Goal: Information Seeking & Learning: Learn about a topic

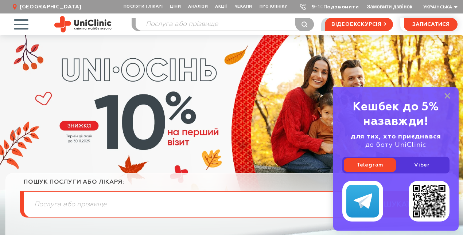
click at [26, 25] on span "button" at bounding box center [21, 24] width 30 height 30
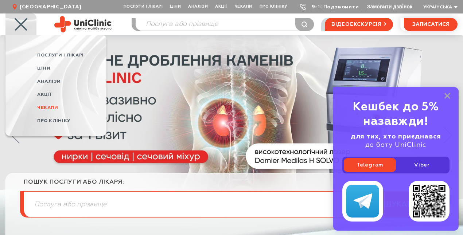
click at [55, 107] on span "Чекапи" at bounding box center [47, 107] width 21 height 5
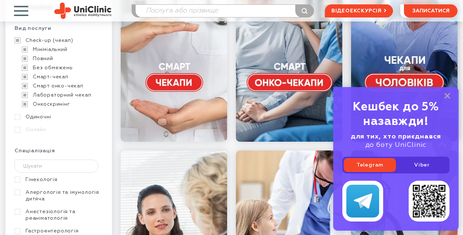
scroll to position [212, 0]
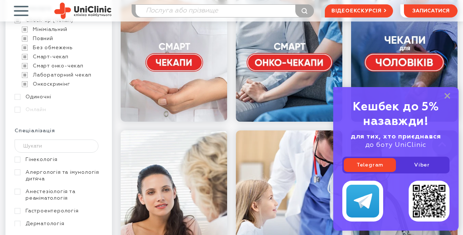
drag, startPoint x: 447, startPoint y: 96, endPoint x: 402, endPoint y: 112, distance: 47.5
click at [447, 96] on rect at bounding box center [447, 96] width 6 height 6
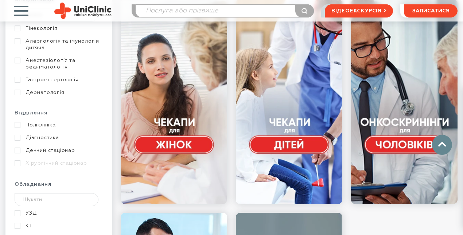
scroll to position [344, 0]
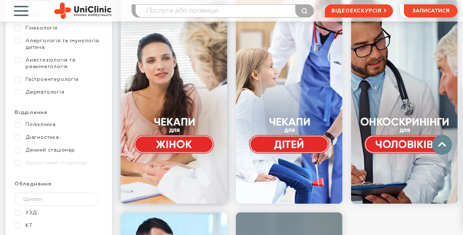
click at [183, 145] on link at bounding box center [174, 101] width 106 height 204
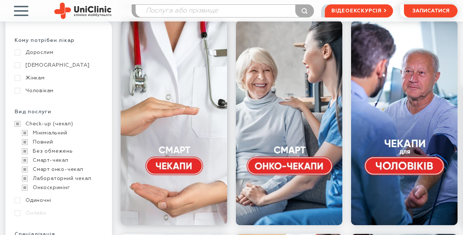
scroll to position [110, 0]
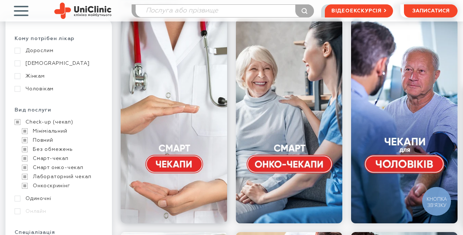
click at [179, 163] on link at bounding box center [174, 121] width 106 height 204
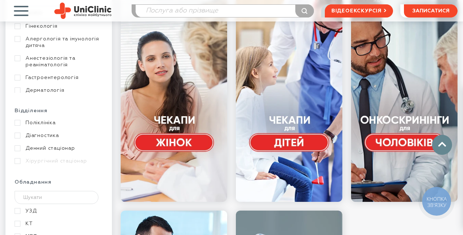
scroll to position [347, 0]
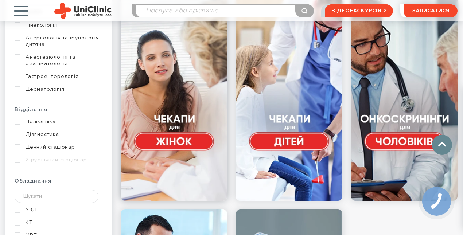
click at [181, 138] on link at bounding box center [174, 98] width 106 height 204
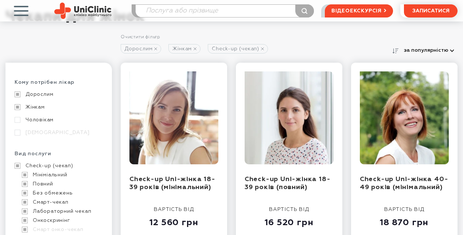
scroll to position [67, 0]
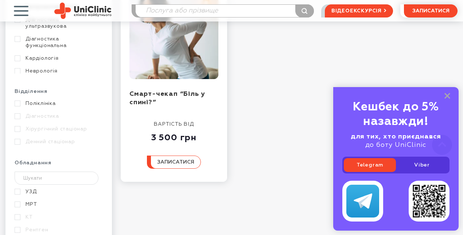
scroll to position [367, 0]
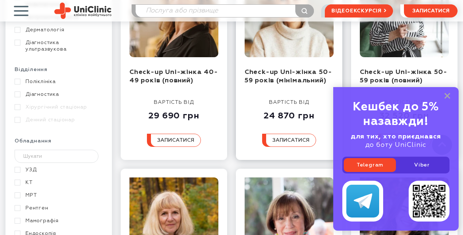
scroll to position [387, 0]
click at [449, 91] on div "Кешбек до 5% назавжди! для тих, хто приєднався до боту UniClinic Telegram Viber" at bounding box center [395, 159] width 125 height 144
click at [447, 99] on icon at bounding box center [447, 96] width 6 height 6
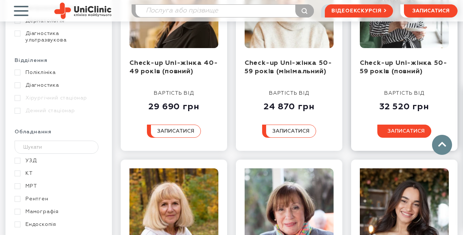
scroll to position [397, 0]
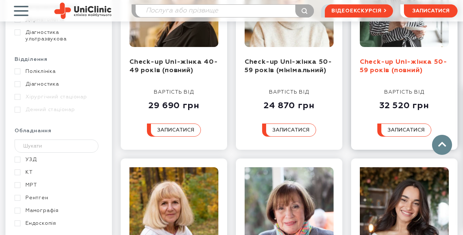
click at [397, 68] on link "Check-up Uni-жінка 50-59 років (повний)" at bounding box center [403, 66] width 87 height 15
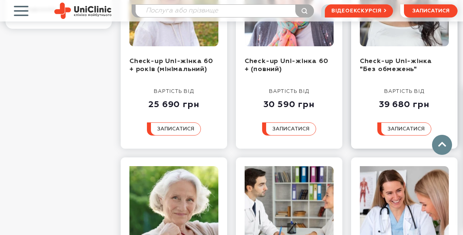
scroll to position [610, 0]
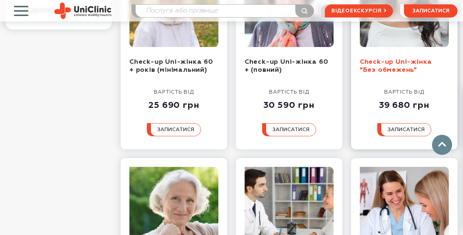
click at [384, 60] on link "Check-up Uni-жінка "Без обмежень"" at bounding box center [396, 66] width 72 height 15
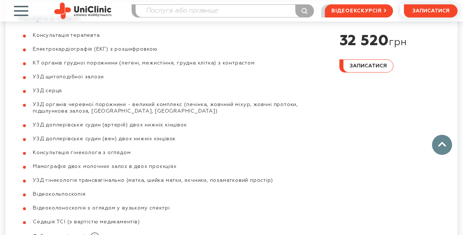
scroll to position [479, 0]
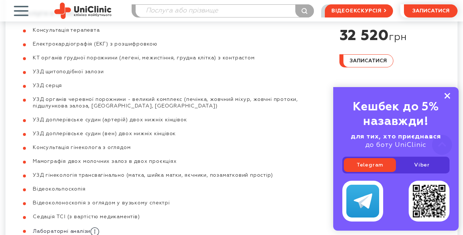
click at [446, 96] on rect at bounding box center [447, 96] width 6 height 6
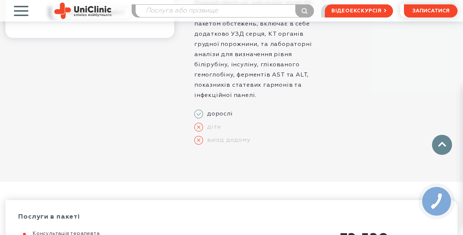
scroll to position [274, 0]
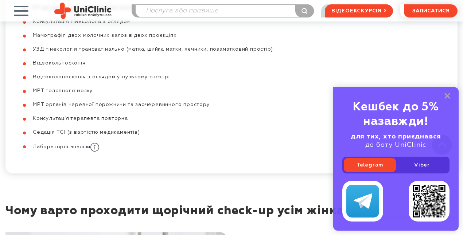
scroll to position [590, 0]
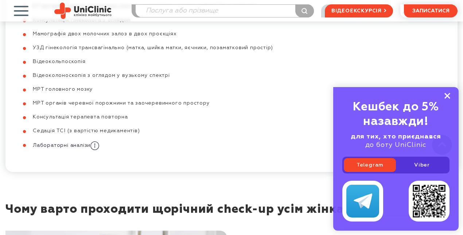
click at [446, 95] on rect at bounding box center [447, 96] width 6 height 6
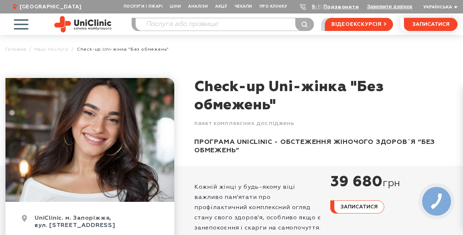
scroll to position [0, 0]
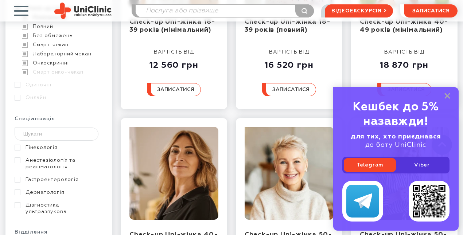
scroll to position [246, 0]
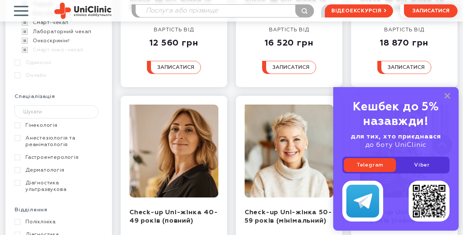
click at [451, 98] on div "Кешбек до 5% назавжди! для тих, хто приєднався до боту UniClinic Telegram Viber" at bounding box center [395, 159] width 125 height 144
click at [449, 98] on icon at bounding box center [447, 96] width 6 height 6
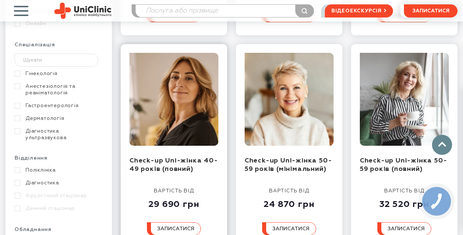
scroll to position [301, 0]
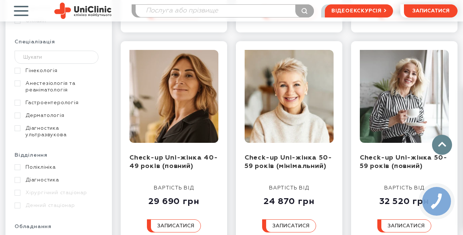
click at [56, 128] on link "Діагностика ультразвукова" at bounding box center [58, 131] width 86 height 13
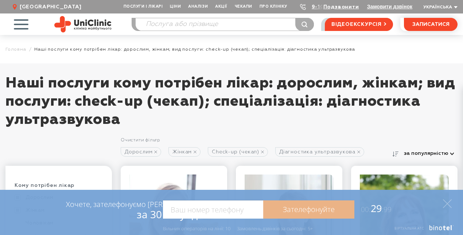
click at [15, 23] on span "button" at bounding box center [21, 24] width 30 height 30
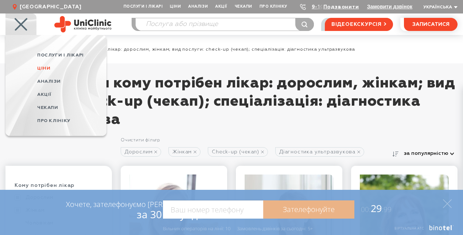
click at [47, 66] on span "Ціни" at bounding box center [43, 68] width 13 height 5
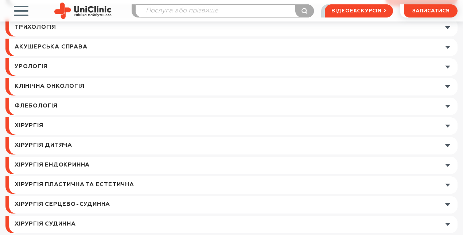
scroll to position [129, 0]
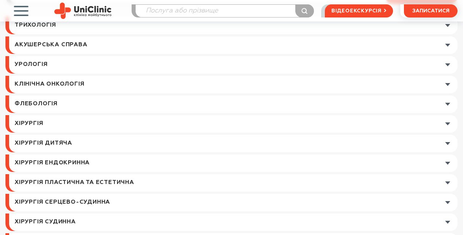
click at [448, 44] on link at bounding box center [233, 44] width 448 height 17
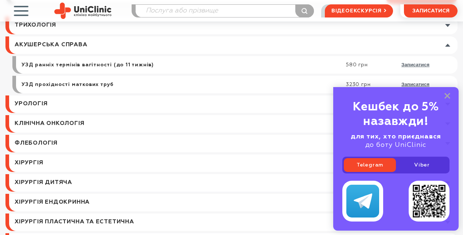
drag, startPoint x: 449, startPoint y: 97, endPoint x: 411, endPoint y: 103, distance: 37.7
click at [448, 98] on icon at bounding box center [447, 96] width 6 height 6
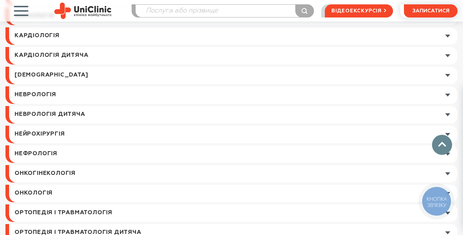
scroll to position [687, 0]
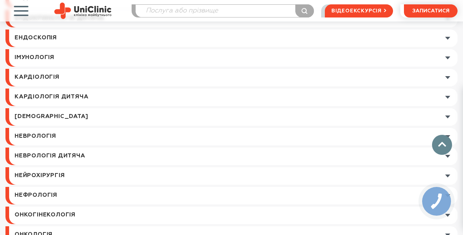
click at [451, 116] on link at bounding box center [233, 116] width 448 height 17
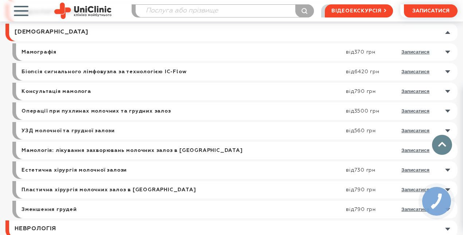
scroll to position [732, 0]
click at [35, 91] on link "Консультація мамолога" at bounding box center [56, 91] width 70 height 7
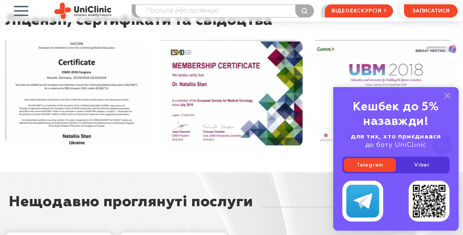
scroll to position [868, 0]
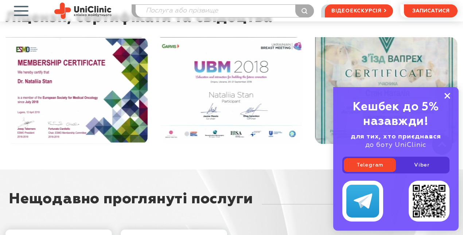
click at [450, 96] on icon at bounding box center [447, 96] width 6 height 6
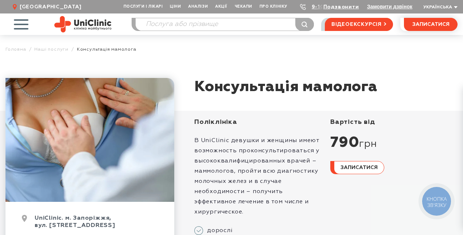
scroll to position [0, 0]
click at [22, 23] on span "button" at bounding box center [21, 24] width 30 height 30
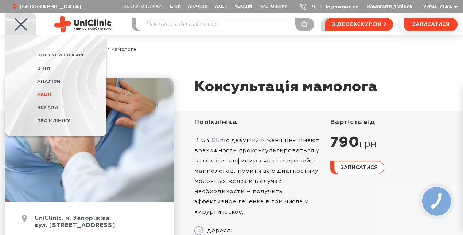
click at [50, 94] on span "Акції" at bounding box center [44, 94] width 14 height 5
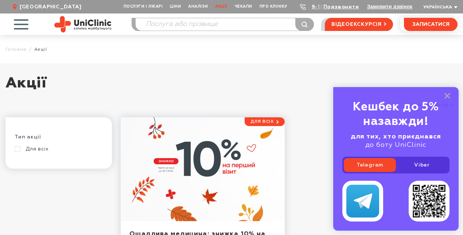
click at [19, 29] on span "button" at bounding box center [21, 24] width 30 height 30
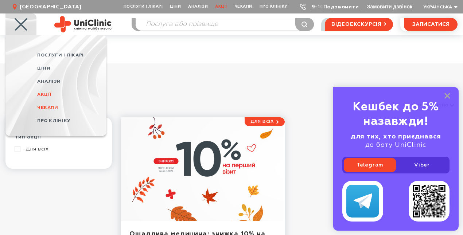
click at [48, 106] on span "Чекапи" at bounding box center [47, 107] width 21 height 5
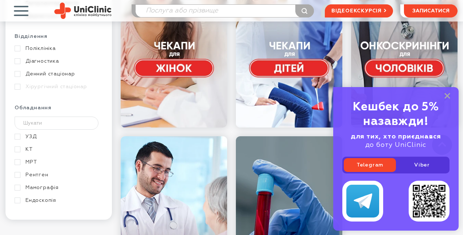
scroll to position [411, 0]
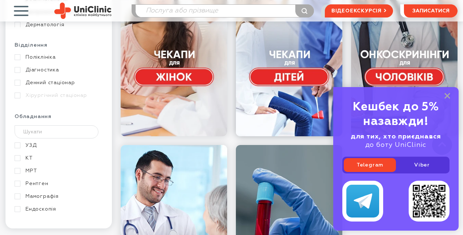
drag, startPoint x: 449, startPoint y: 98, endPoint x: 271, endPoint y: 100, distance: 177.5
click at [449, 98] on rect at bounding box center [447, 96] width 6 height 6
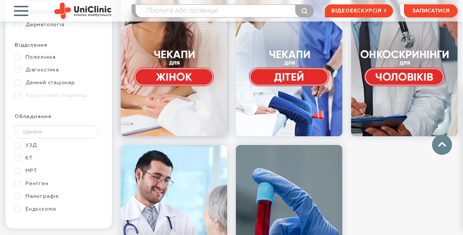
click at [164, 75] on link at bounding box center [174, 33] width 106 height 204
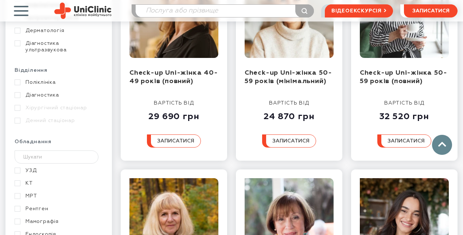
scroll to position [387, 0]
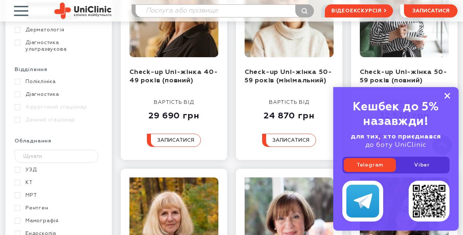
click at [444, 98] on icon at bounding box center [447, 96] width 6 height 6
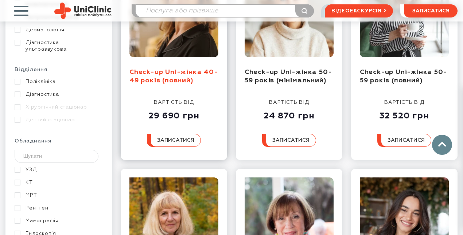
click at [167, 79] on link "Check-up Uni-жінка 40-49 років (повний)" at bounding box center [173, 76] width 89 height 15
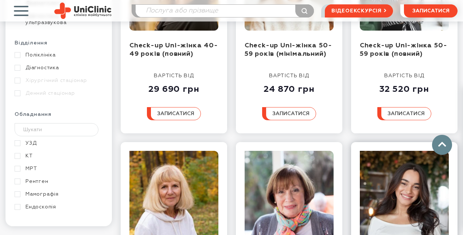
scroll to position [362, 0]
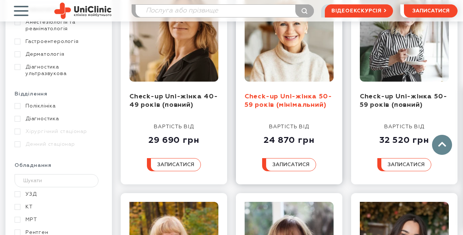
click at [303, 98] on link "Check-up Uni-жінка 50-59 років (мінімальний)" at bounding box center [287, 100] width 87 height 15
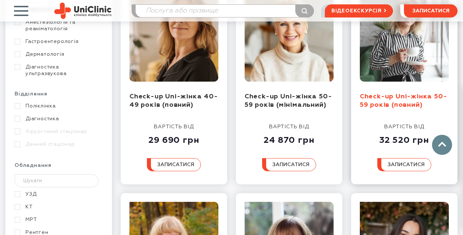
click at [398, 104] on link "Check-up Uni-жінка 50-59 років (повний)" at bounding box center [403, 100] width 87 height 15
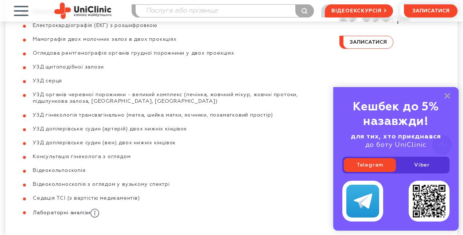
scroll to position [486, 0]
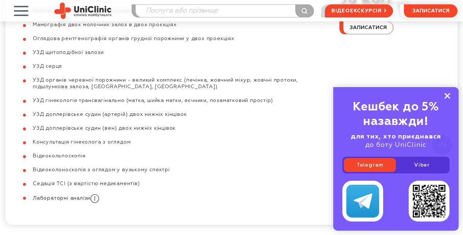
click at [447, 95] on rect at bounding box center [447, 96] width 6 height 6
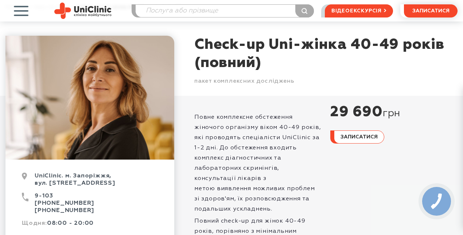
scroll to position [47, 0]
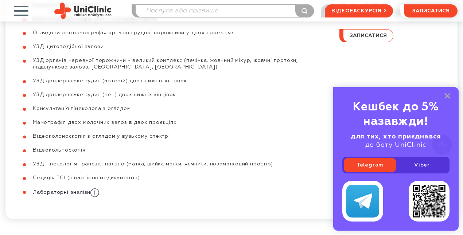
scroll to position [393, 0]
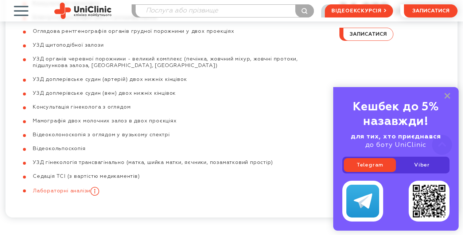
click at [99, 187] on icon at bounding box center [94, 191] width 9 height 9
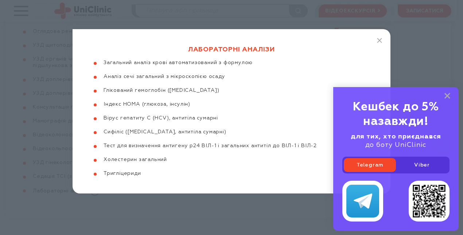
click at [443, 97] on div "Кешбек до 5% назавжди! для тих, хто приєднався до боту UniClinic Telegram Viber" at bounding box center [395, 159] width 125 height 144
click at [447, 97] on rect at bounding box center [447, 96] width 6 height 6
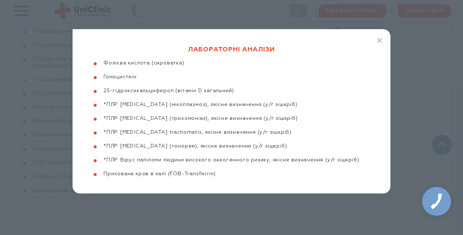
scroll to position [235, 0]
click at [377, 34] on div "Лабораторні аналізи Загальний аналіз крові автоматизований з формулою Аналіз се…" at bounding box center [232, 111] width 318 height 164
click at [379, 42] on icon "button" at bounding box center [379, 40] width 5 height 5
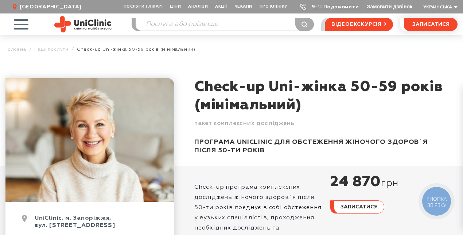
scroll to position [0, 0]
click at [26, 25] on span "button" at bounding box center [21, 24] width 30 height 30
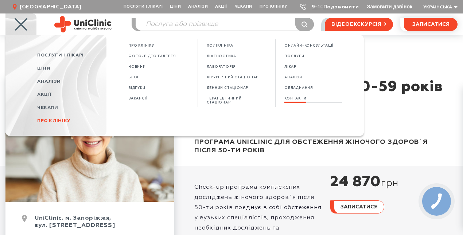
click at [294, 99] on span "КОНТАКТИ" at bounding box center [295, 99] width 22 height 4
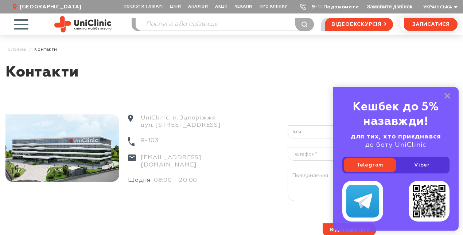
click at [450, 96] on div "Кешбек до 5% назавжди! для тих, хто приєднався до боту UniClinic Telegram Viber" at bounding box center [395, 159] width 125 height 144
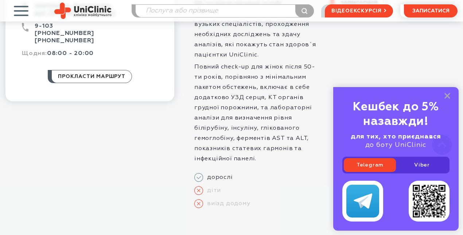
scroll to position [188, 0]
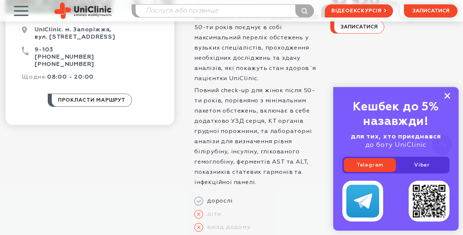
click at [448, 96] on icon at bounding box center [447, 96] width 6 height 6
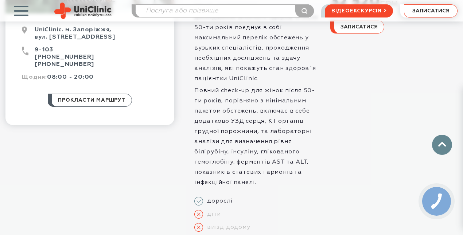
click at [425, 11] on span "записатися" at bounding box center [430, 10] width 37 height 5
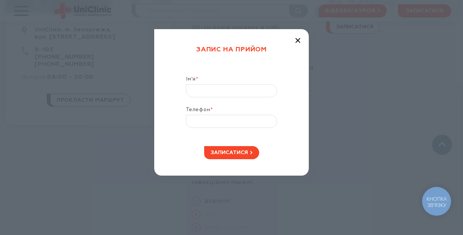
drag, startPoint x: 296, startPoint y: 39, endPoint x: 306, endPoint y: 56, distance: 20.3
click at [297, 42] on icon "button" at bounding box center [297, 40] width 5 height 5
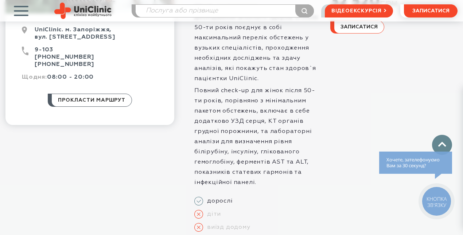
click at [441, 204] on span "КНОПКА ЗВ'ЯЗКУ" at bounding box center [436, 201] width 20 height 13
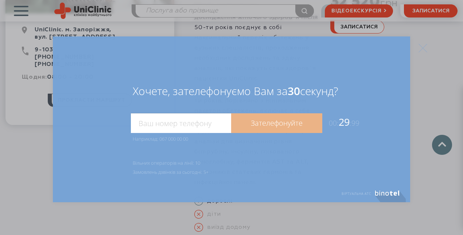
click at [176, 124] on input "tel" at bounding box center [181, 123] width 100 height 20
type input "0679576652"
click at [261, 119] on link "Зателефонуйте" at bounding box center [276, 123] width 91 height 20
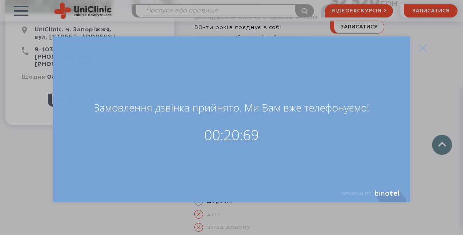
click at [423, 45] on icon at bounding box center [422, 48] width 9 height 9
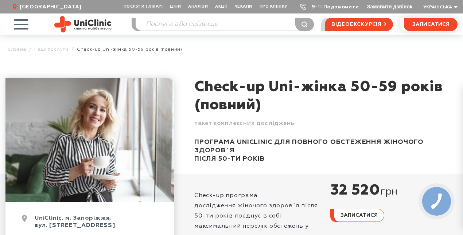
scroll to position [0, 0]
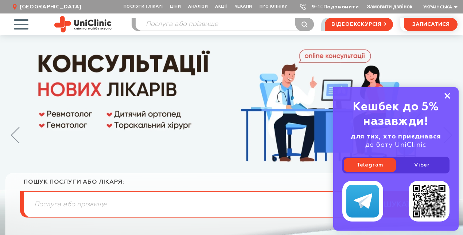
click at [449, 97] on rect at bounding box center [447, 96] width 6 height 6
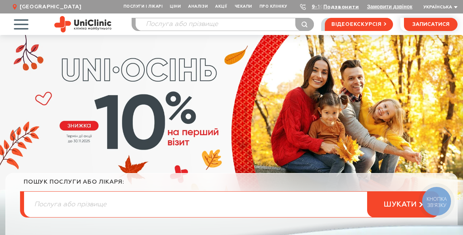
click at [20, 27] on span "button" at bounding box center [21, 24] width 30 height 30
